Goal: Navigation & Orientation: Find specific page/section

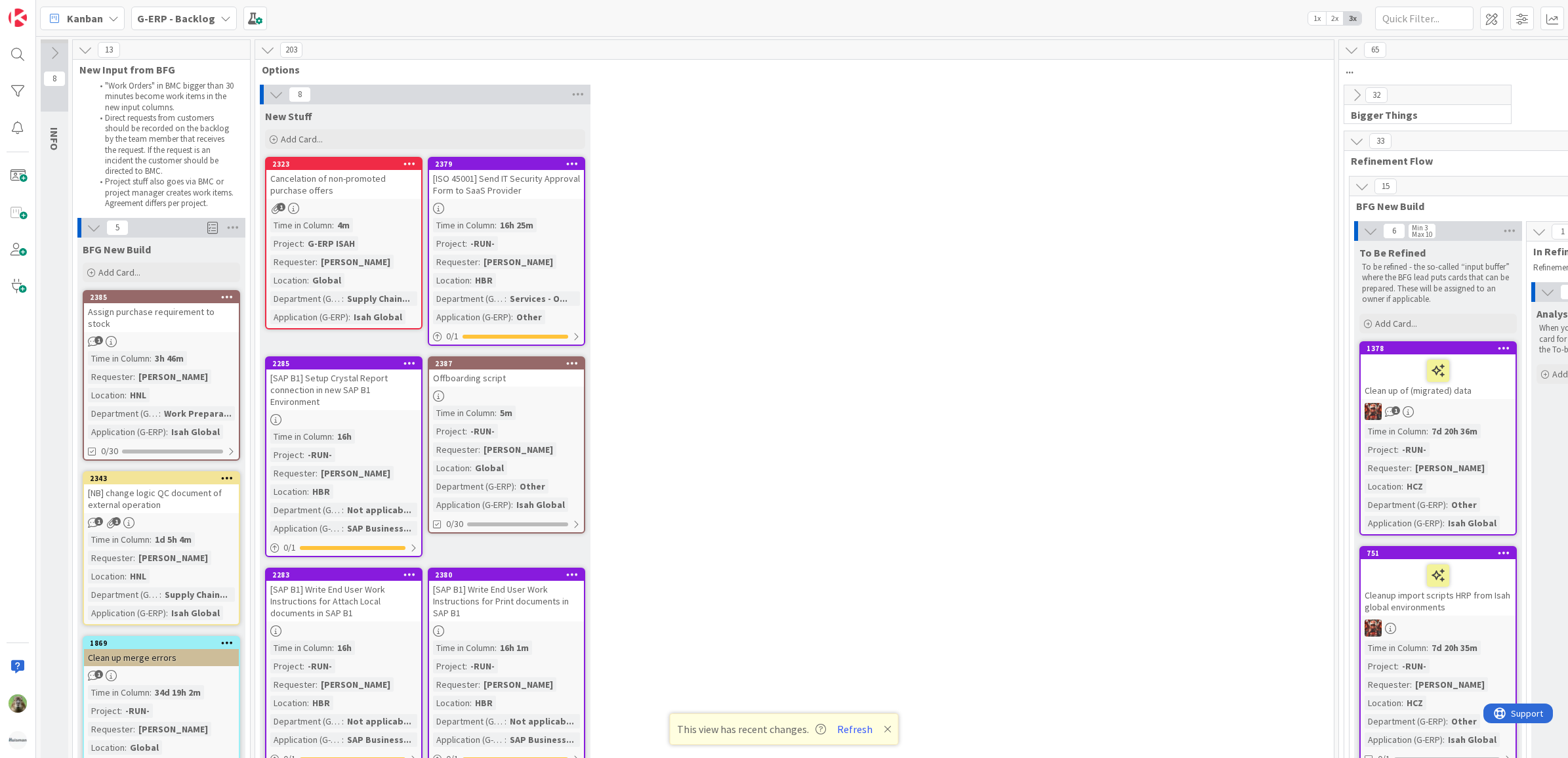
click at [390, 185] on div "Cancelation of non-promoted purchase offers" at bounding box center [344, 184] width 155 height 29
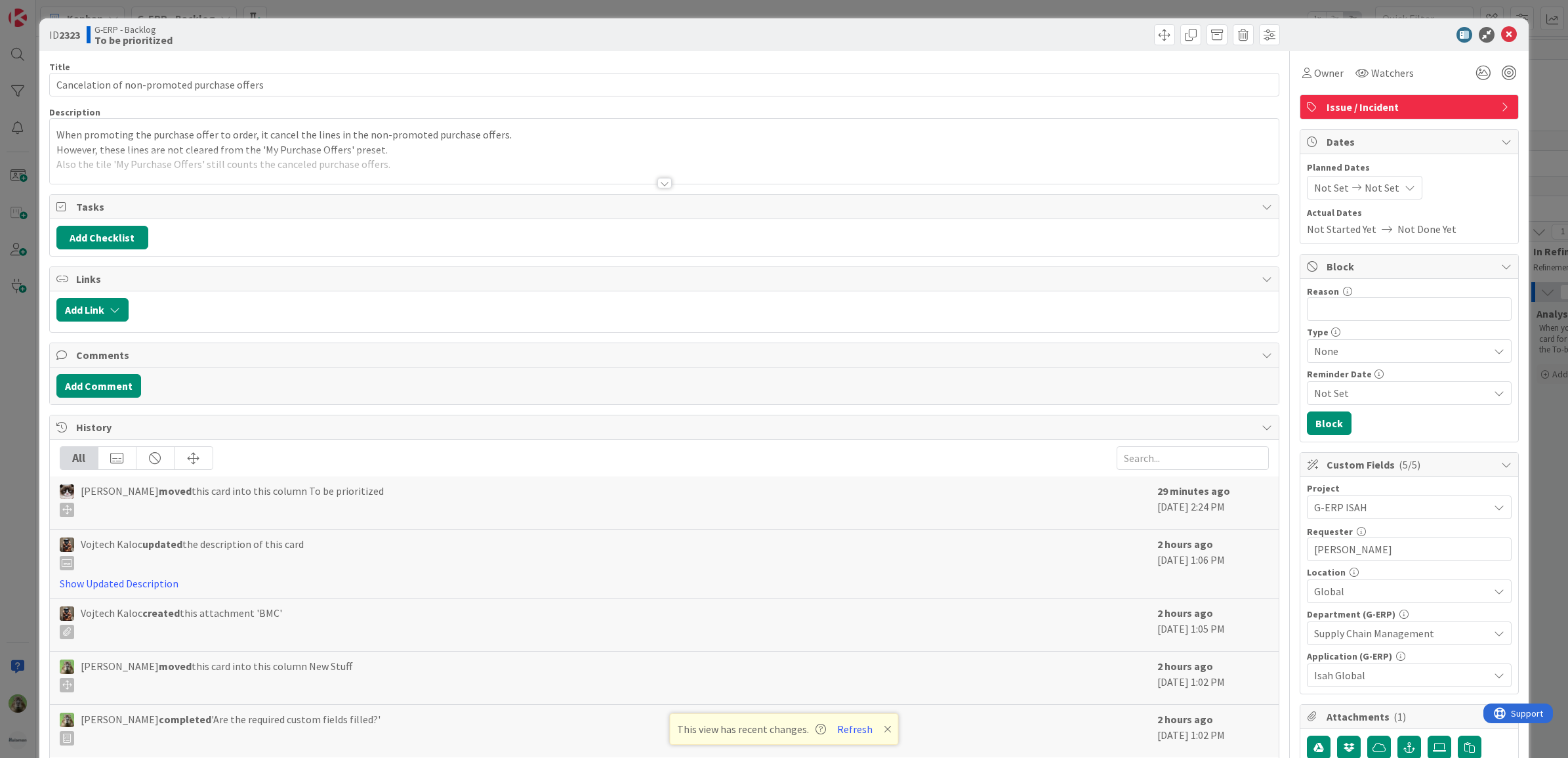
click at [25, 211] on div "ID 2323 G-ERP - Backlog To be prioritized Title 44 / 128 Cancelation of non-pro…" at bounding box center [784, 379] width 1568 height 758
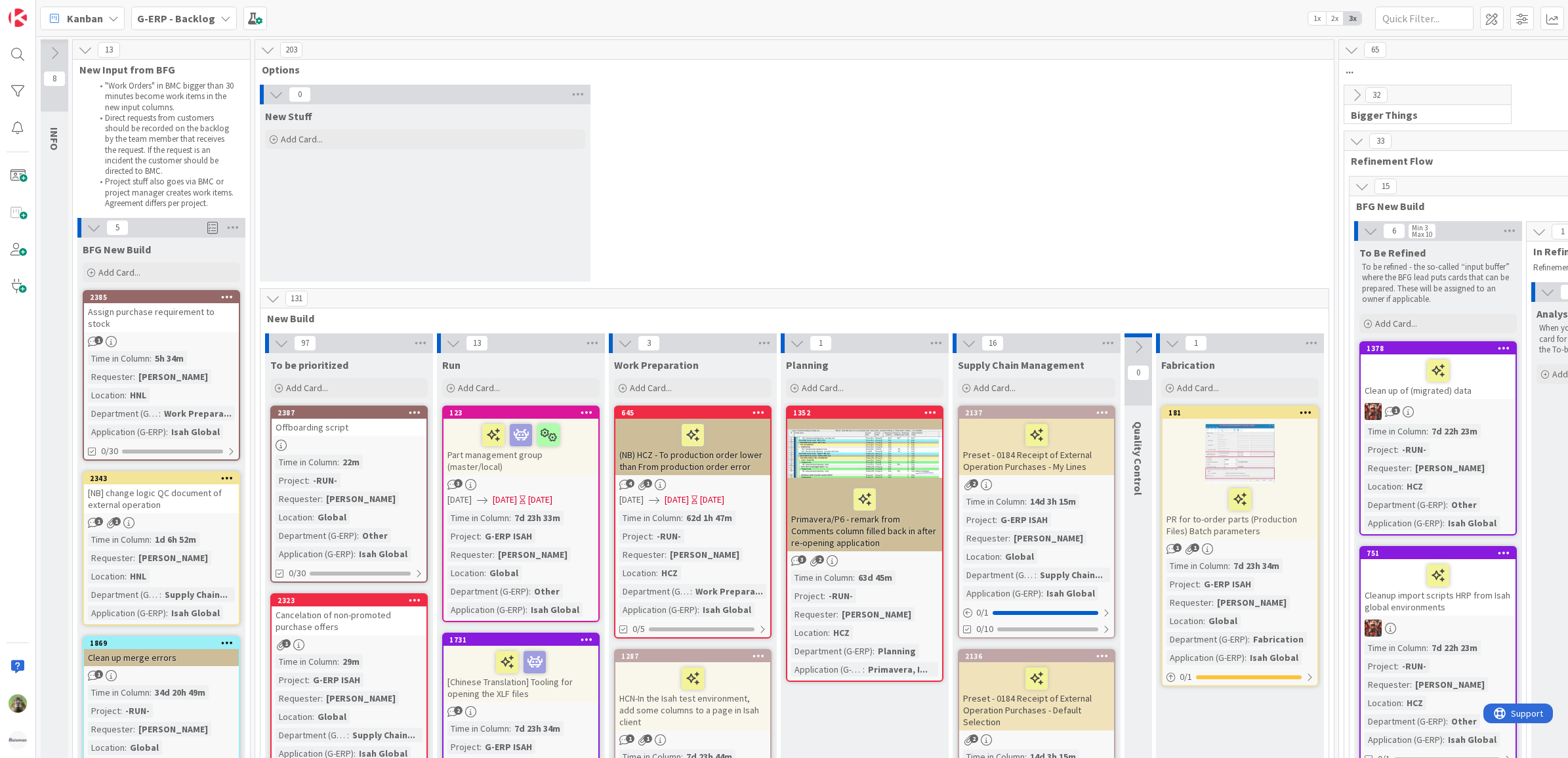
click at [215, 305] on div "Assign purchase requirement to stock" at bounding box center [161, 317] width 155 height 29
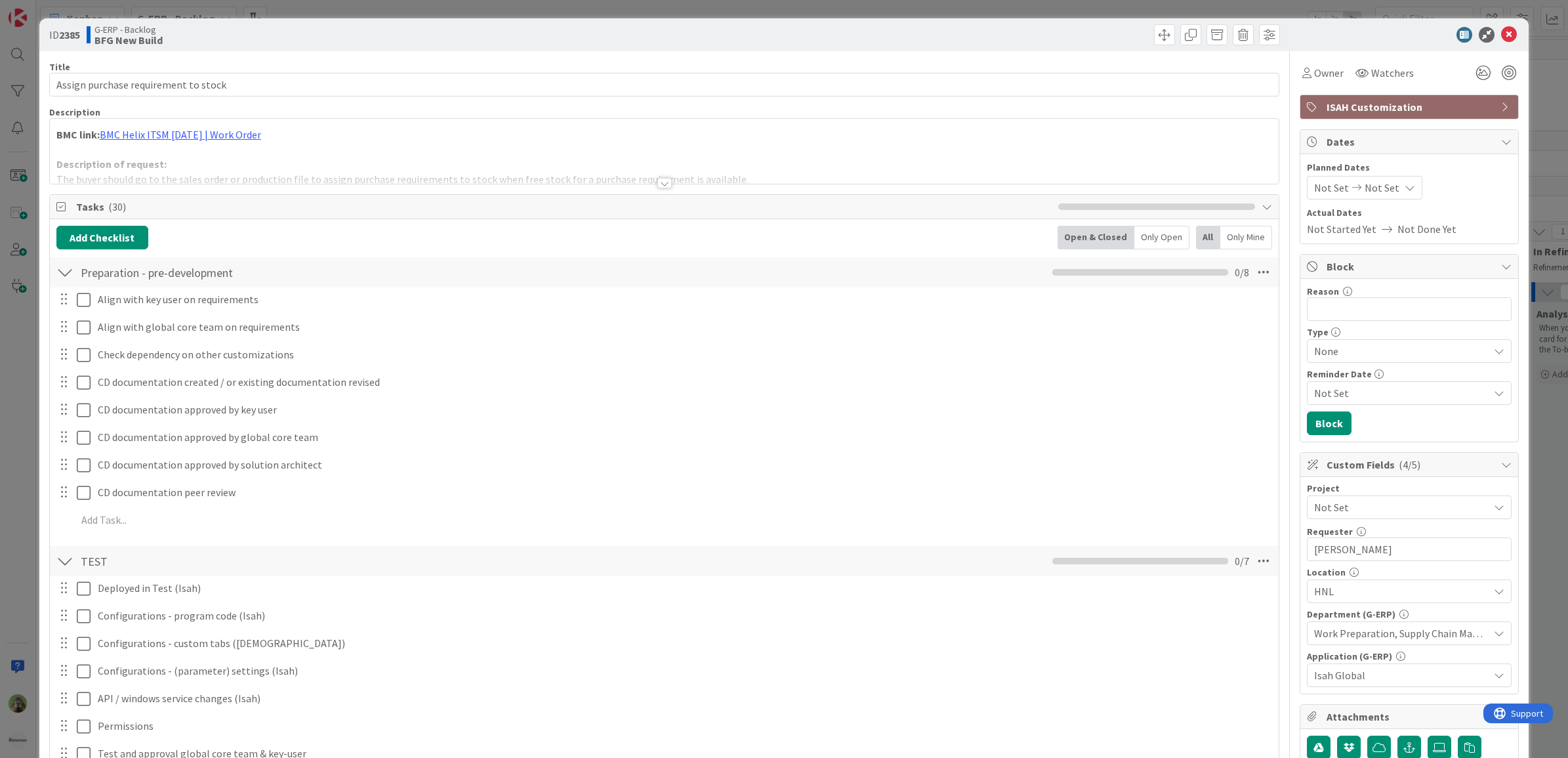
click at [372, 164] on div at bounding box center [664, 167] width 1230 height 33
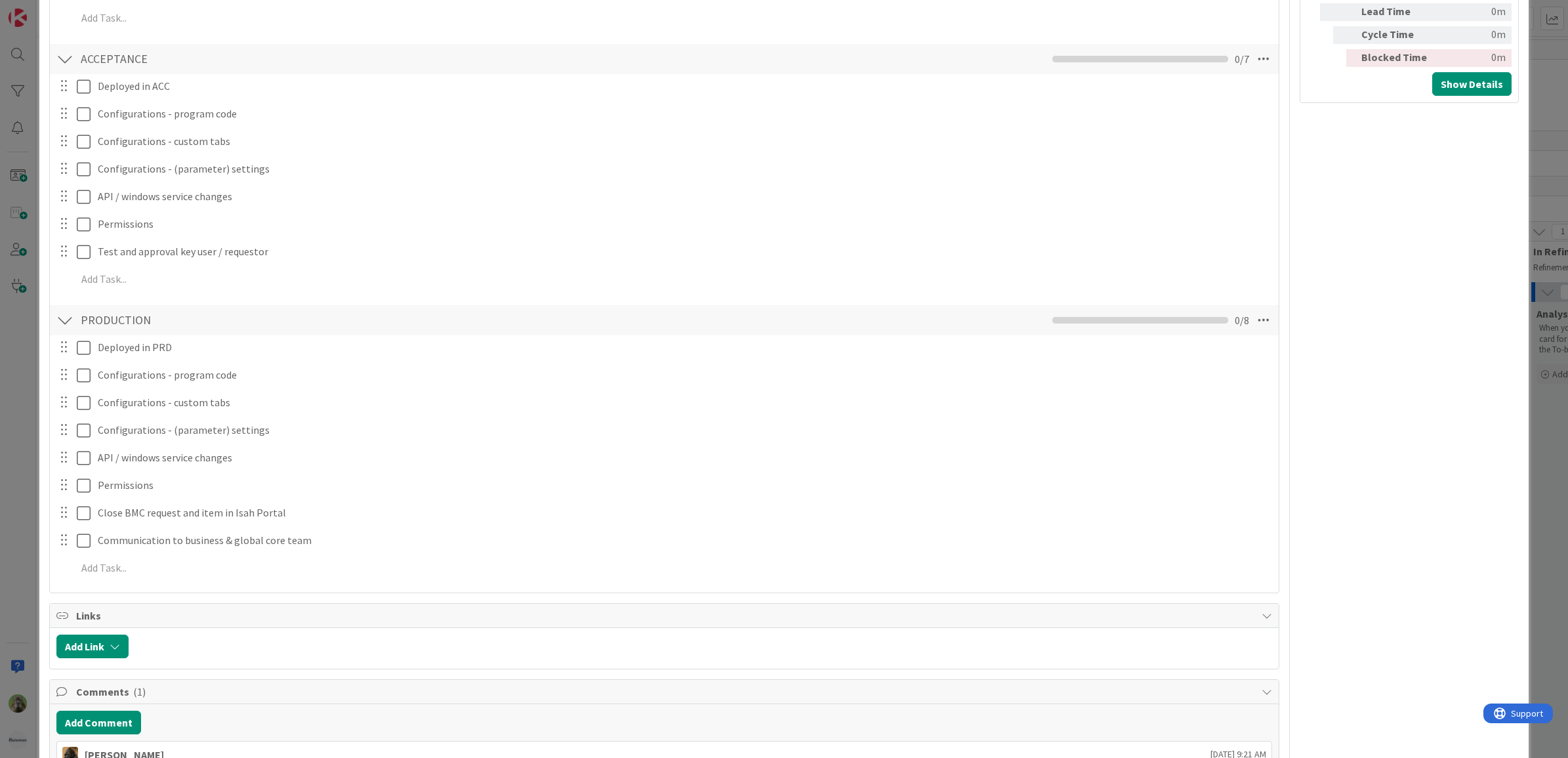
scroll to position [1558, 0]
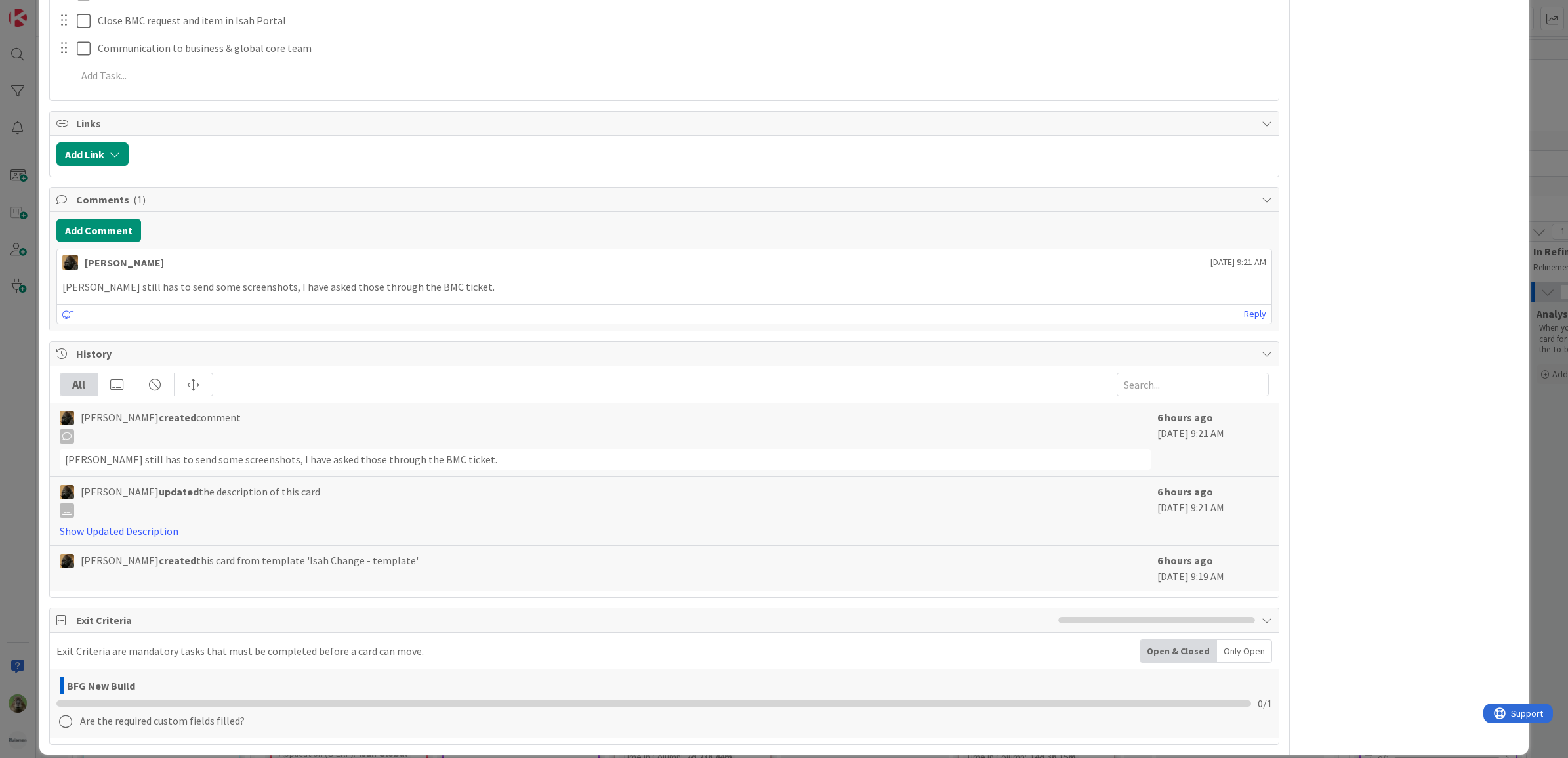
click at [0, 412] on div "ID 2385 G-ERP - Backlog BFG New Build Title 36 / 128 Assign purchase requiremen…" at bounding box center [784, 379] width 1568 height 758
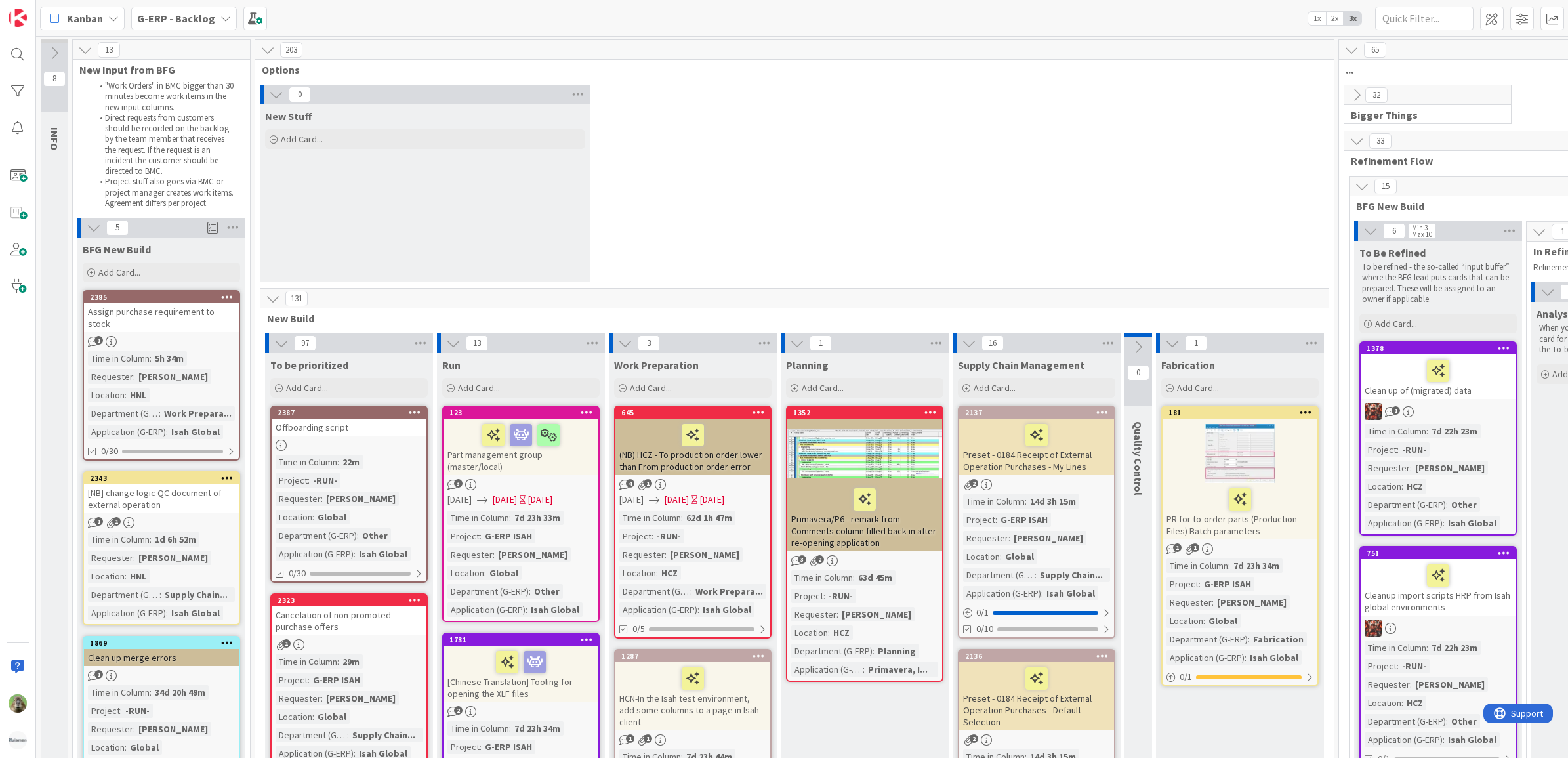
click at [278, 89] on icon at bounding box center [276, 94] width 14 height 14
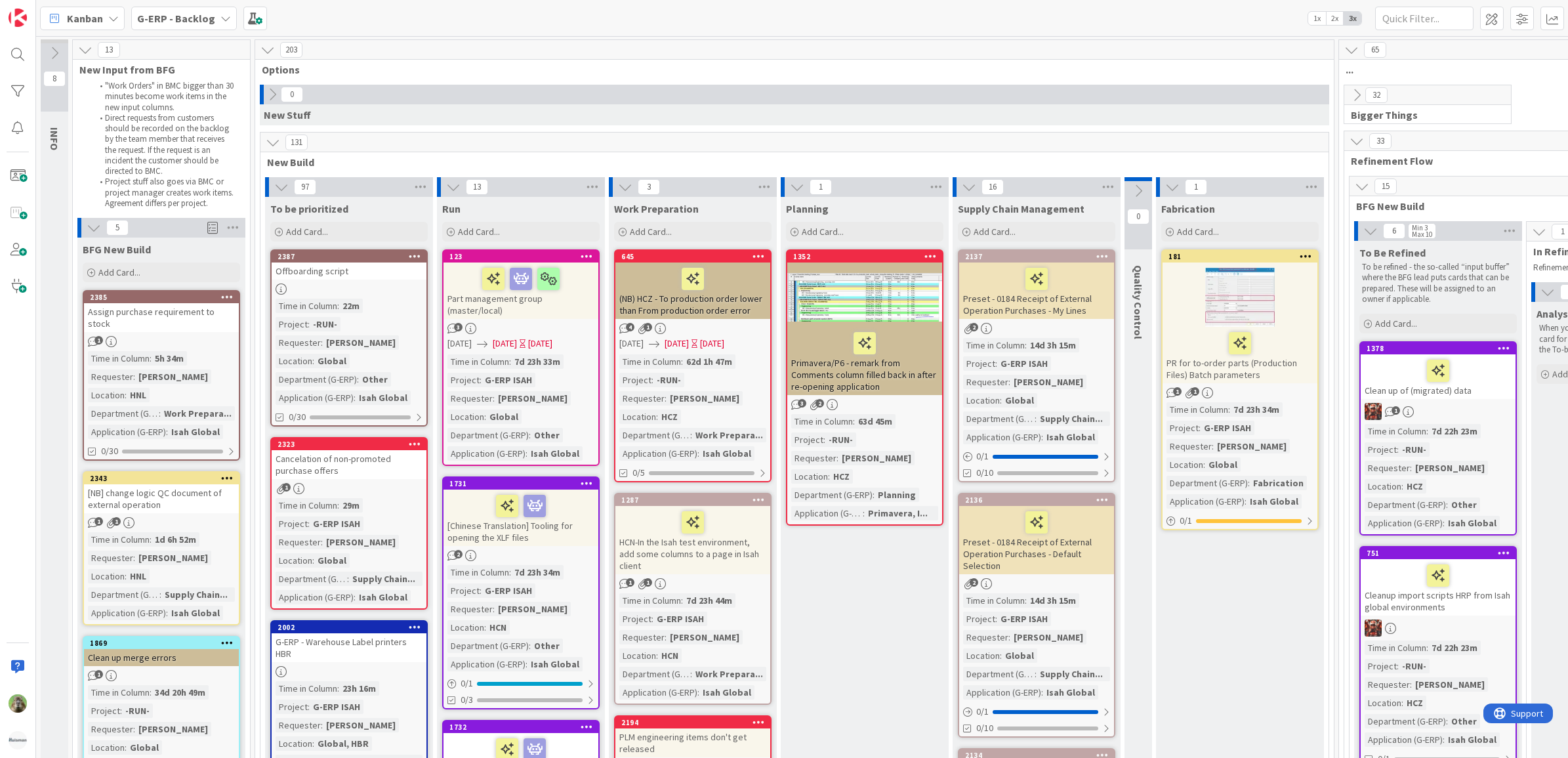
click at [278, 89] on icon at bounding box center [272, 94] width 14 height 14
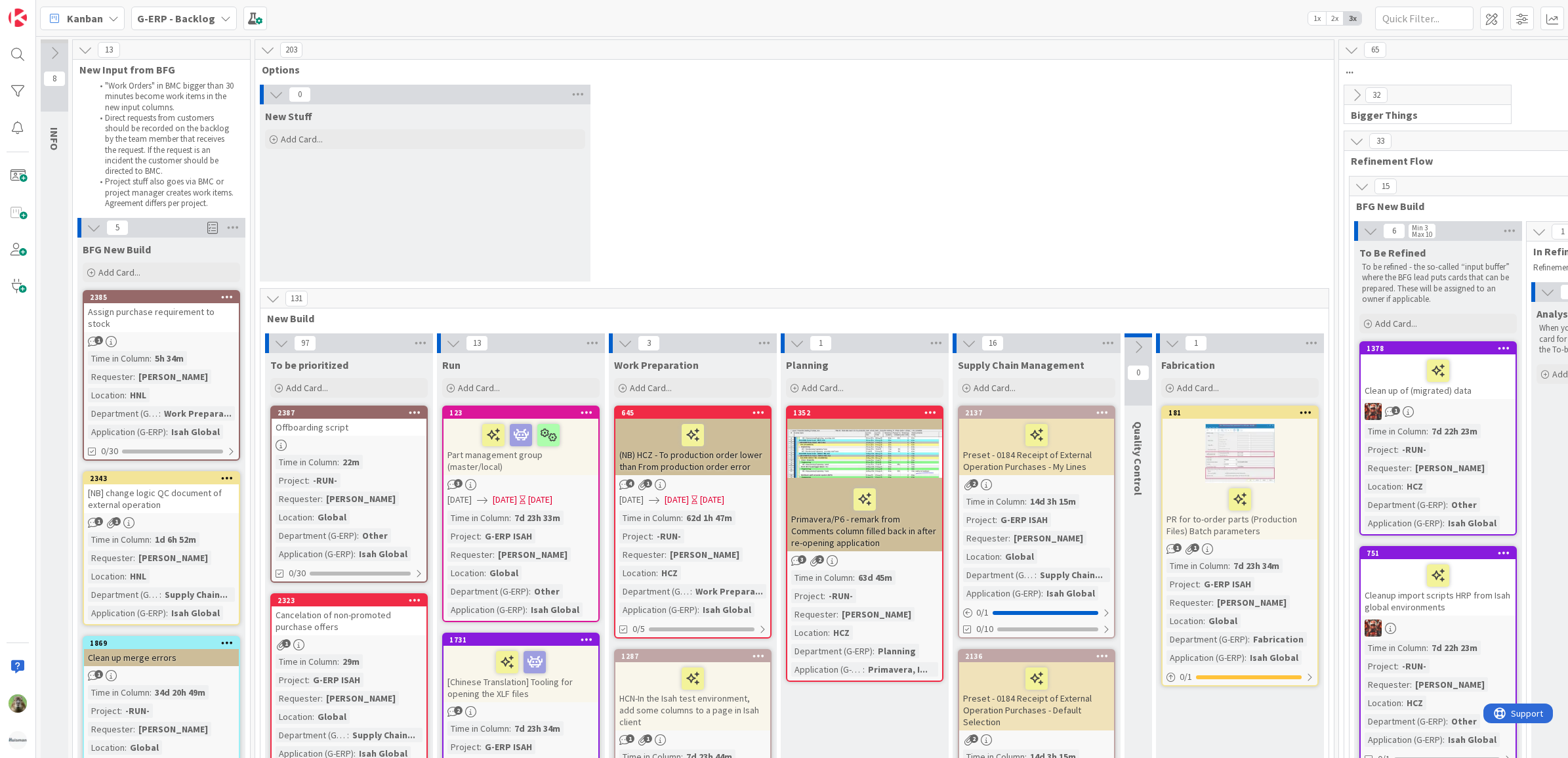
click at [379, 601] on div "2323" at bounding box center [352, 600] width 149 height 9
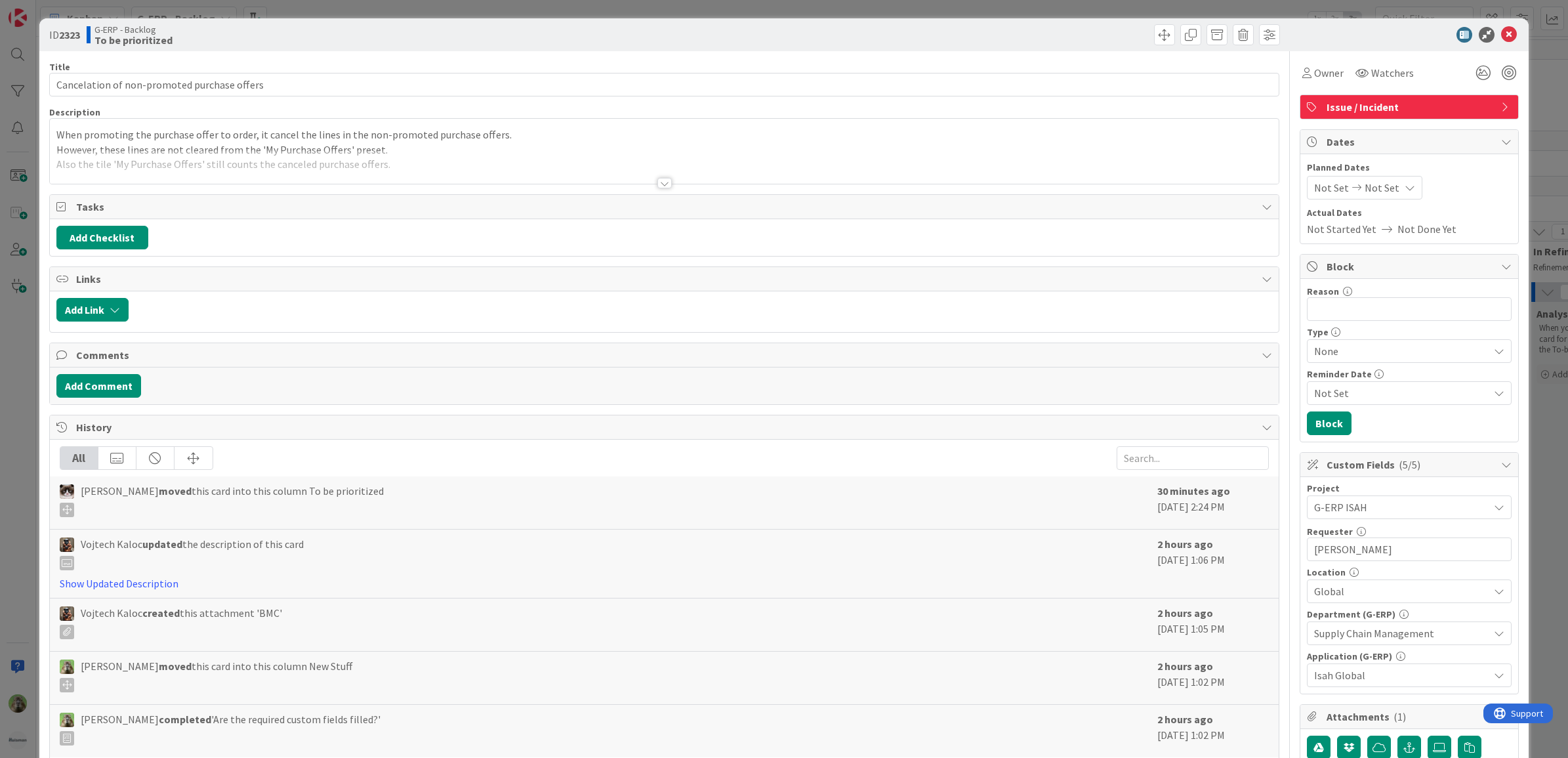
click at [10, 512] on div "ID 2323 G-ERP - Backlog To be prioritized Title 44 / 128 Cancelation of non-pro…" at bounding box center [784, 379] width 1568 height 758
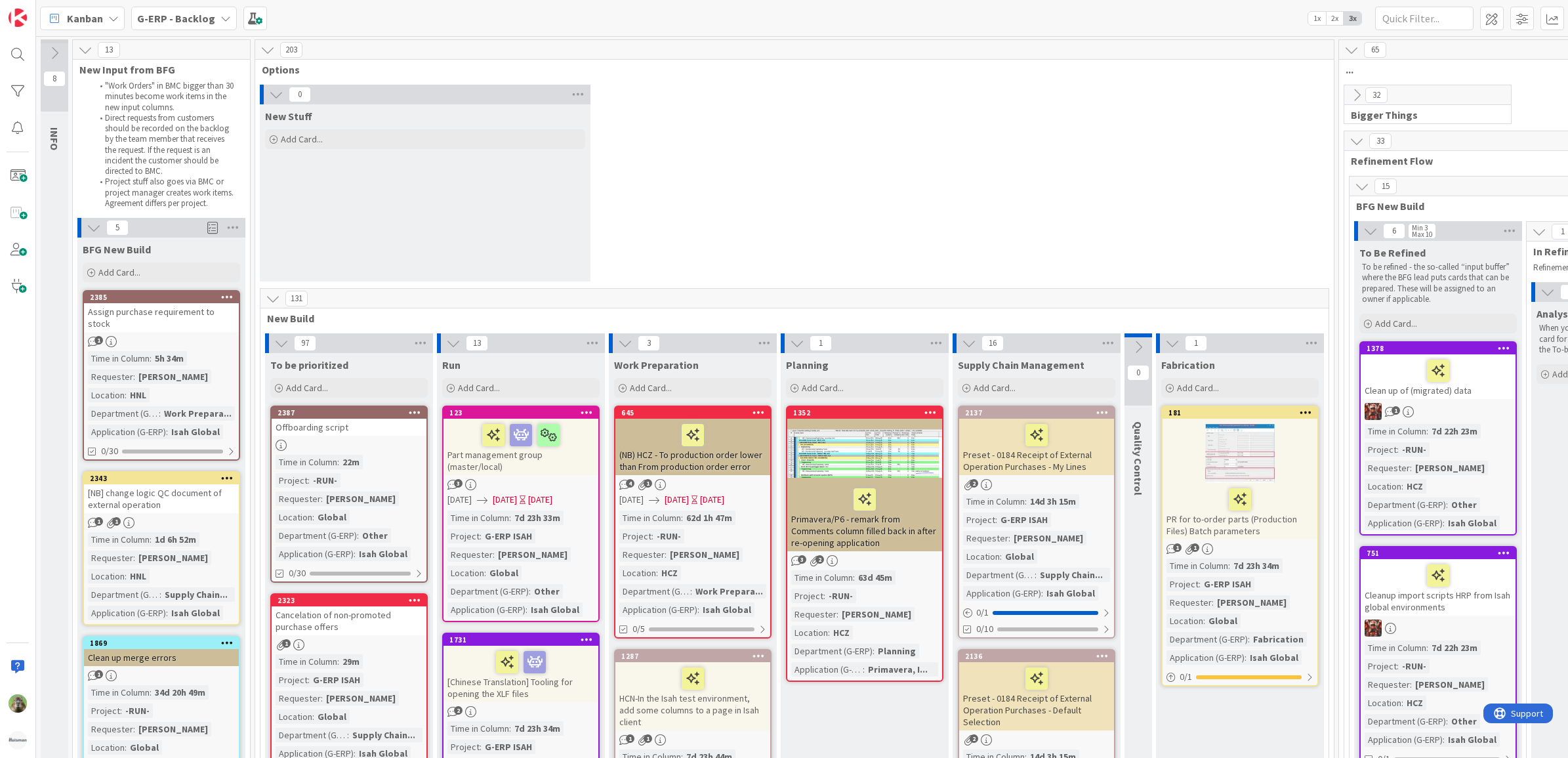
click at [329, 442] on div at bounding box center [349, 445] width 155 height 11
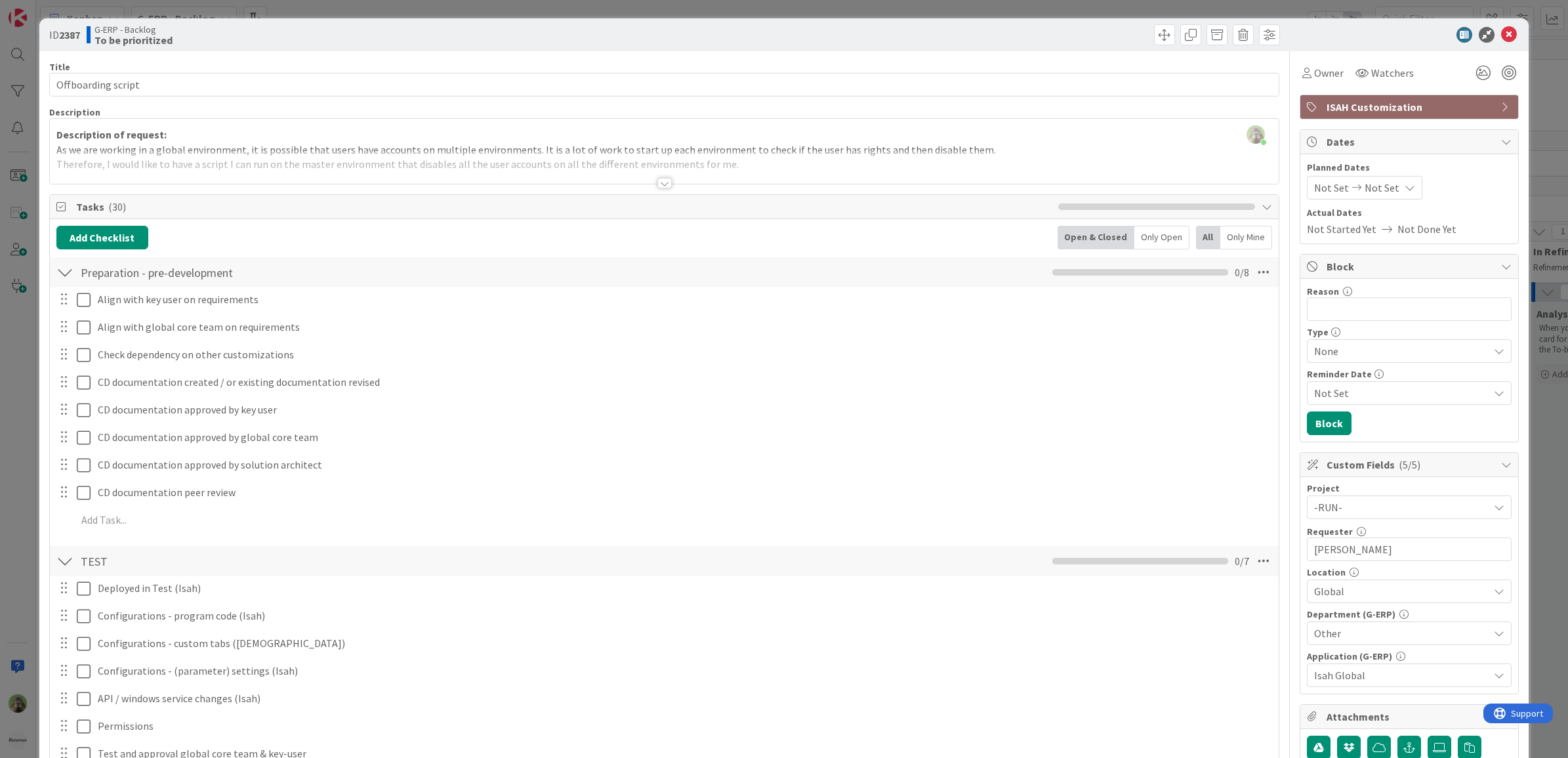
click at [20, 474] on div "ID 2387 G-ERP - Backlog To be prioritized Title 18 / 128 Offboarding script Des…" at bounding box center [784, 379] width 1568 height 758
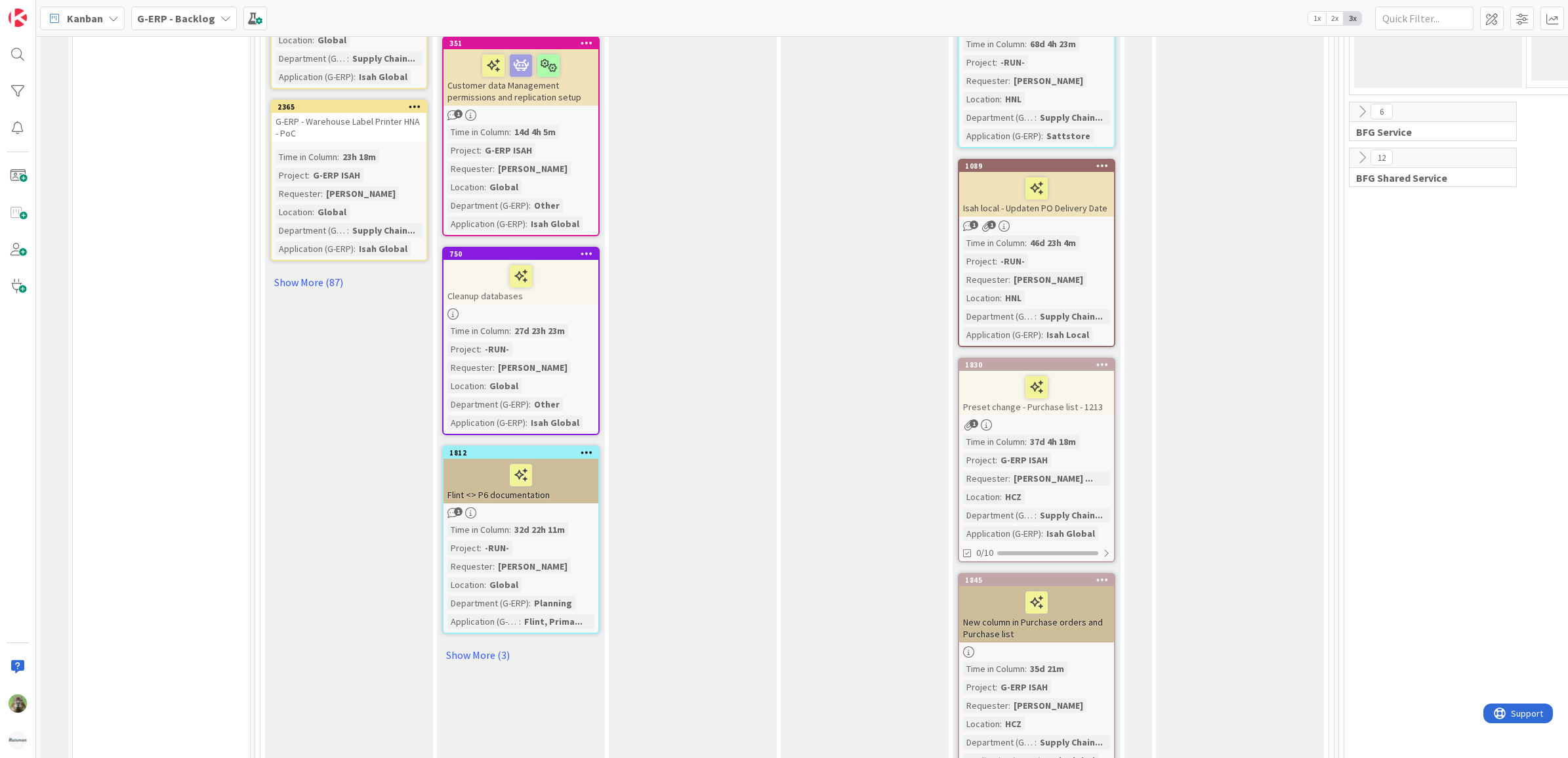
scroll to position [2378, 0]
